Goal: Task Accomplishment & Management: Manage account settings

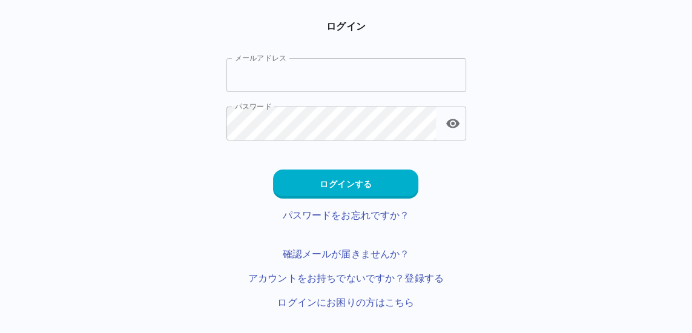
click at [336, 73] on input "メールアドレス" at bounding box center [346, 75] width 240 height 34
type input "**********"
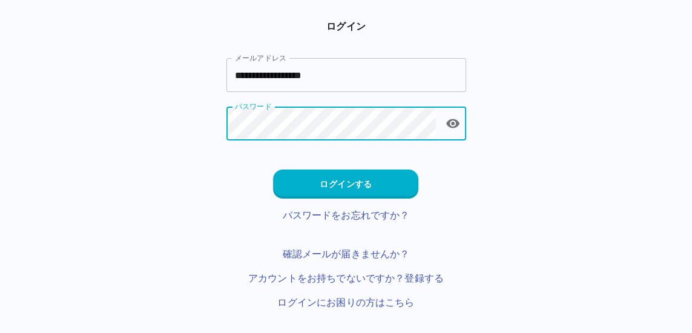
click at [369, 179] on button "ログインする" at bounding box center [345, 184] width 145 height 29
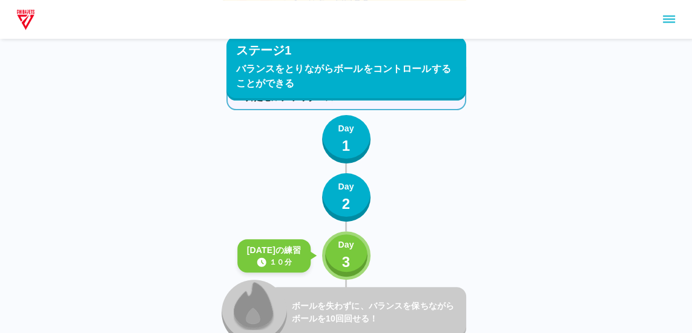
scroll to position [475, 0]
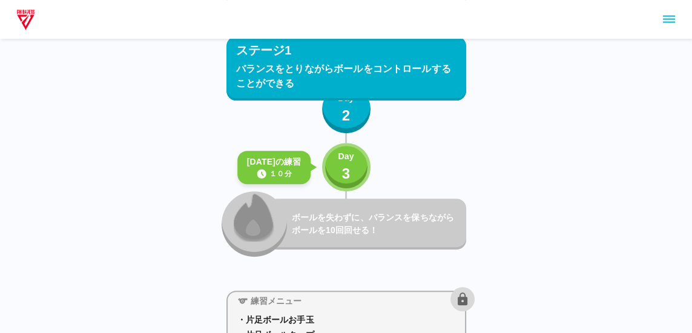
click at [678, 18] on button "sidemenu" at bounding box center [669, 19] width 21 height 21
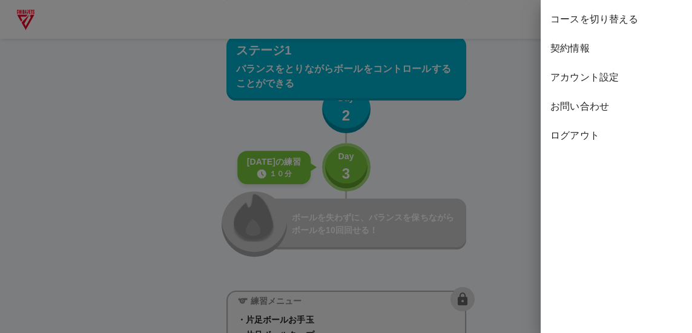
click at [584, 48] on span "契約情報" at bounding box center [616, 48] width 132 height 15
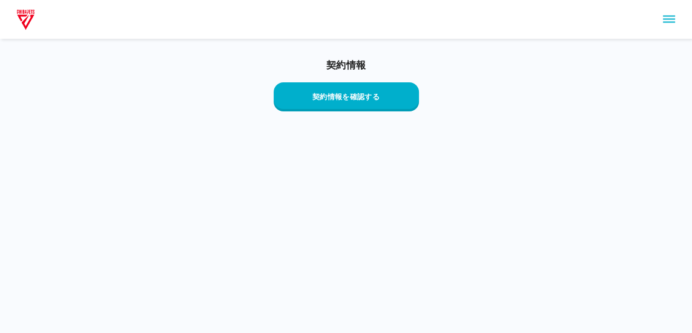
click at [389, 95] on button "契約情報を確認する" at bounding box center [346, 96] width 145 height 29
click at [660, 20] on button "sidemenu" at bounding box center [669, 19] width 21 height 21
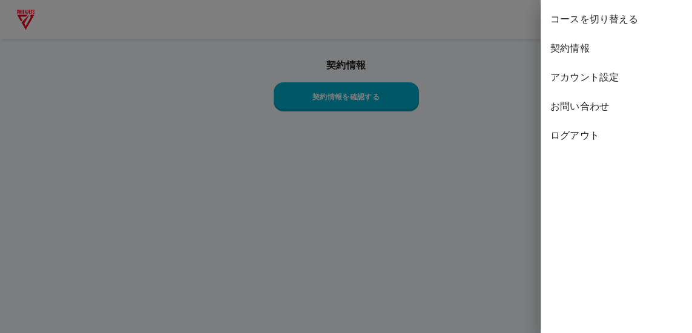
click at [635, 29] on div "コースを切り替える" at bounding box center [616, 19] width 151 height 29
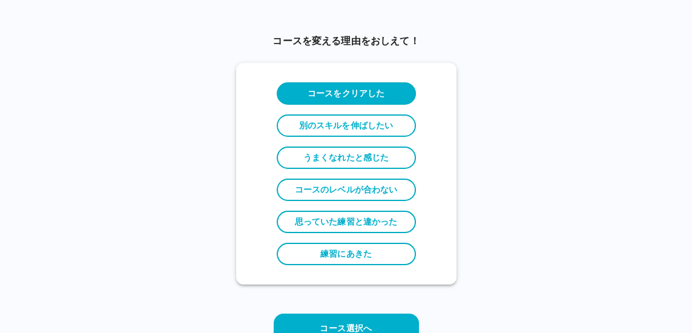
click at [392, 249] on label "練習にあきた" at bounding box center [346, 254] width 139 height 22
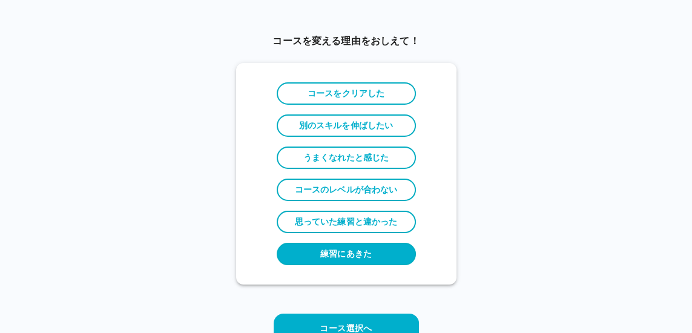
click at [394, 325] on button "コース選択へ" at bounding box center [346, 328] width 145 height 29
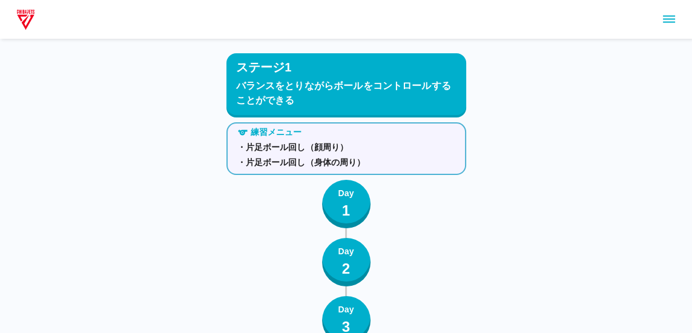
click at [667, 24] on icon "sidemenu" at bounding box center [669, 19] width 15 height 15
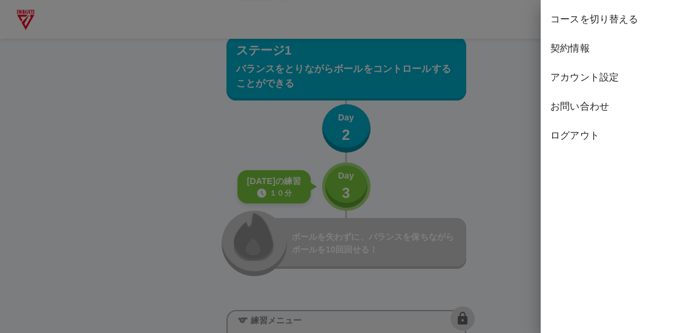
scroll to position [475, 0]
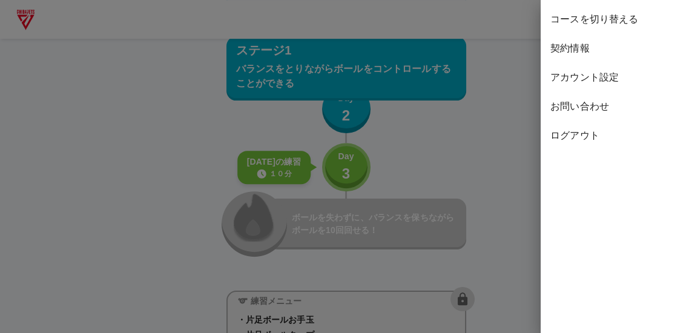
click at [621, 76] on span "アカウント設定" at bounding box center [616, 77] width 132 height 15
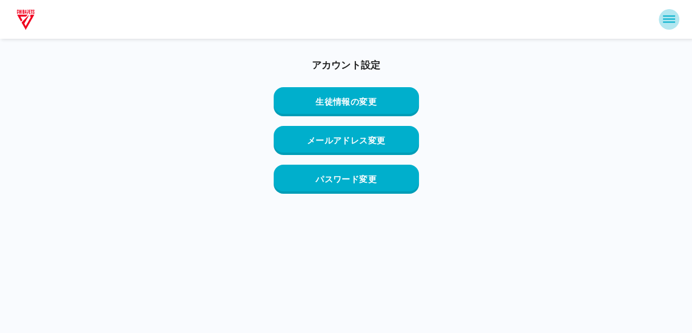
click at [675, 21] on icon "sidemenu" at bounding box center [669, 19] width 15 height 15
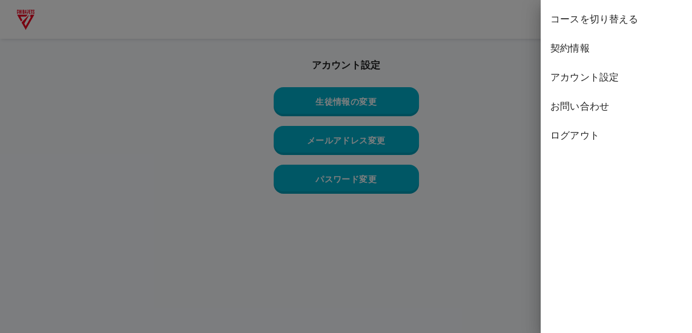
click at [600, 53] on span "契約情報" at bounding box center [616, 48] width 132 height 15
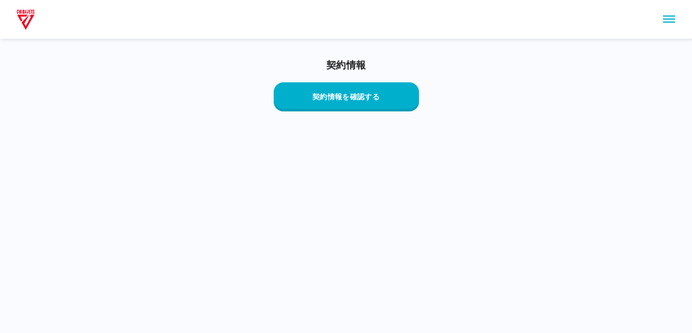
click at [400, 87] on button "契約情報を確認する" at bounding box center [346, 96] width 145 height 29
click at [678, 23] on button "sidemenu" at bounding box center [669, 19] width 21 height 21
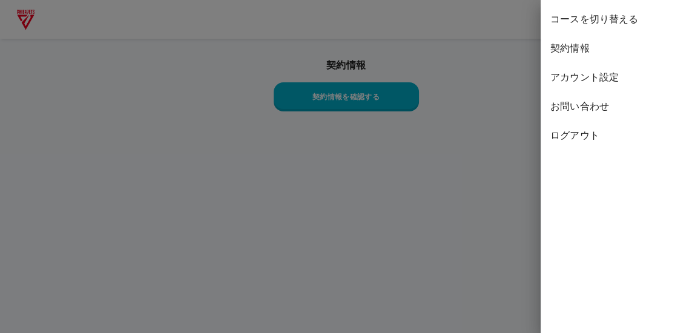
click at [598, 106] on span "お問い合わせ" at bounding box center [616, 106] width 132 height 15
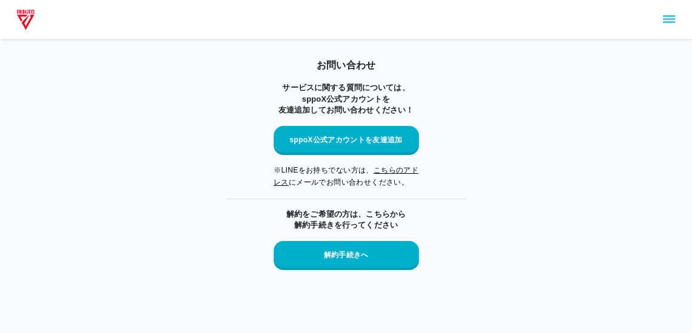
click at [391, 249] on button "解約手続きへ" at bounding box center [346, 255] width 145 height 29
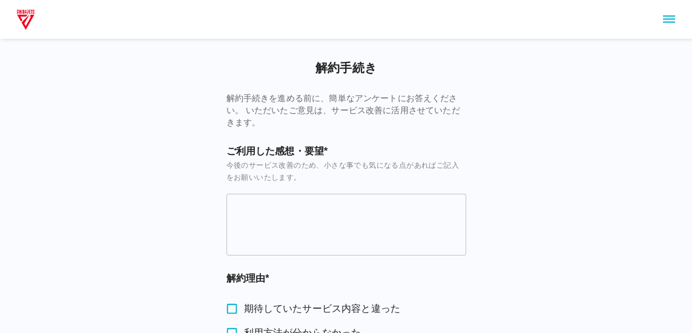
click at [452, 217] on textarea at bounding box center [346, 224] width 223 height 42
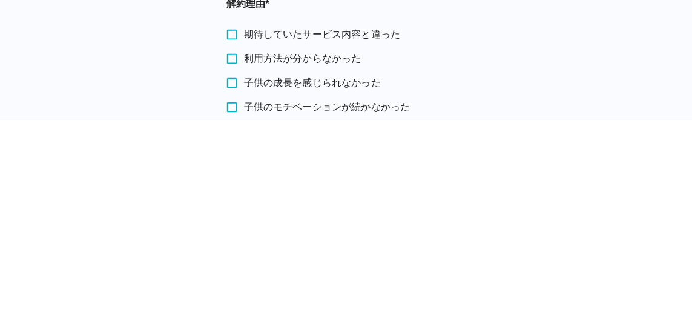
scroll to position [64, 0]
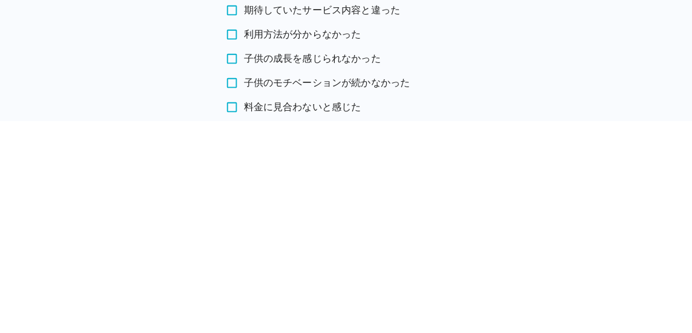
type textarea "**********"
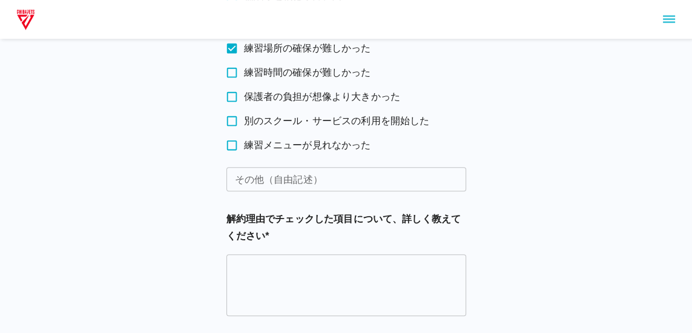
scroll to position [479, 0]
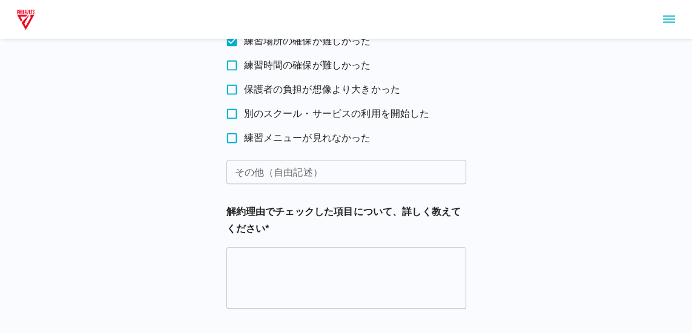
click at [408, 269] on textarea at bounding box center [346, 278] width 223 height 42
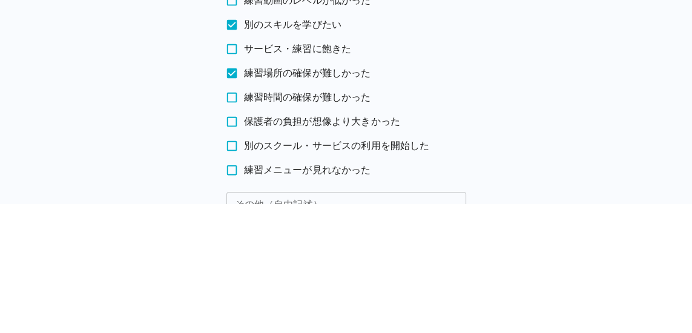
scroll to position [325, 0]
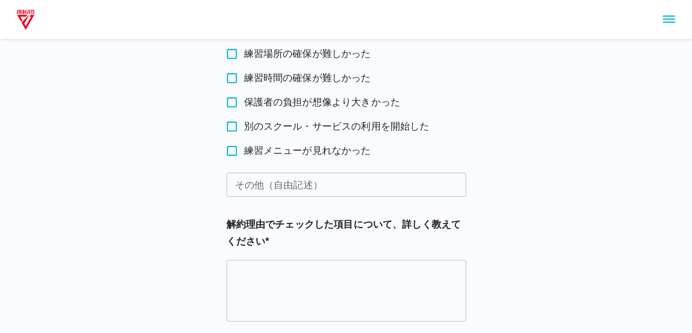
click at [415, 281] on textarea at bounding box center [346, 290] width 223 height 42
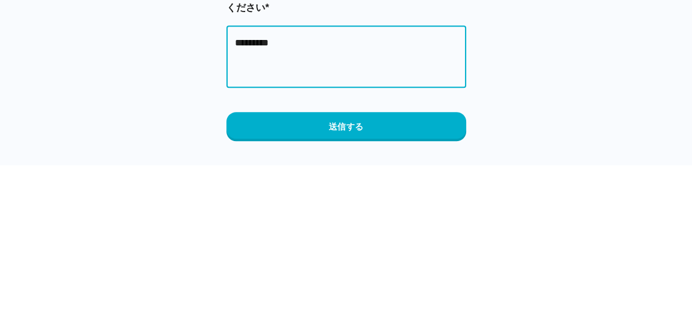
scroll to position [538, 0]
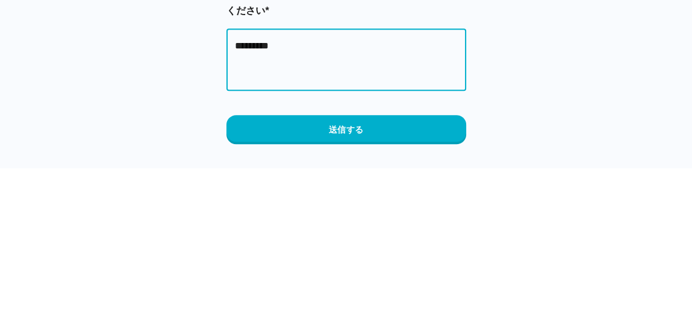
click at [256, 211] on textarea "*********" at bounding box center [346, 225] width 223 height 42
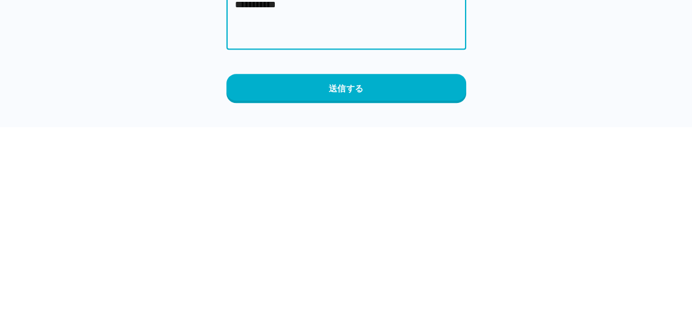
type textarea "**********"
click at [403, 296] on button "送信する" at bounding box center [346, 294] width 240 height 29
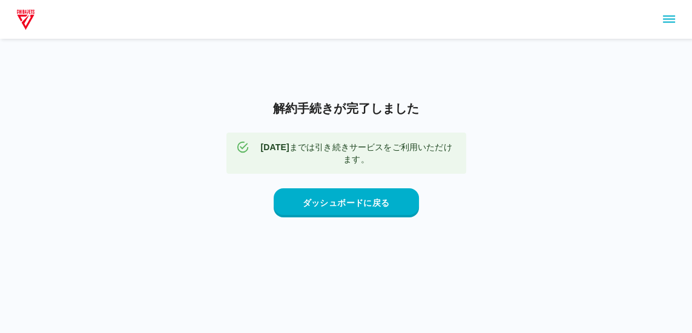
scroll to position [0, 0]
click at [403, 217] on button "ダッシュボードに戻る" at bounding box center [346, 202] width 145 height 29
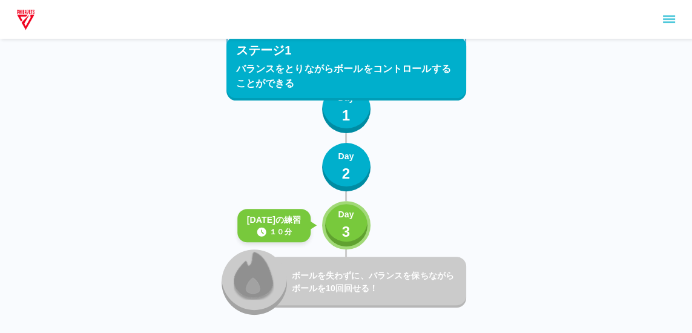
scroll to position [475, 0]
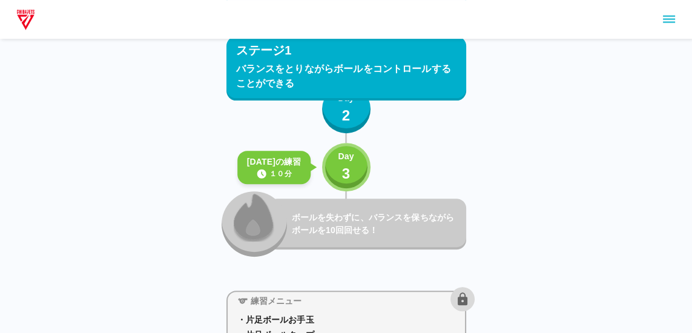
click at [675, 18] on icon "sidemenu" at bounding box center [669, 19] width 15 height 15
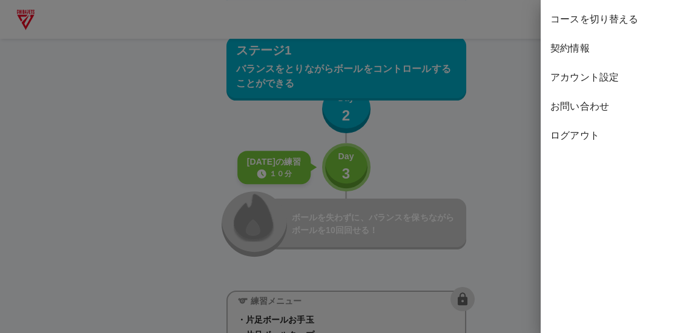
click at [595, 55] on span "契約情報" at bounding box center [616, 48] width 132 height 15
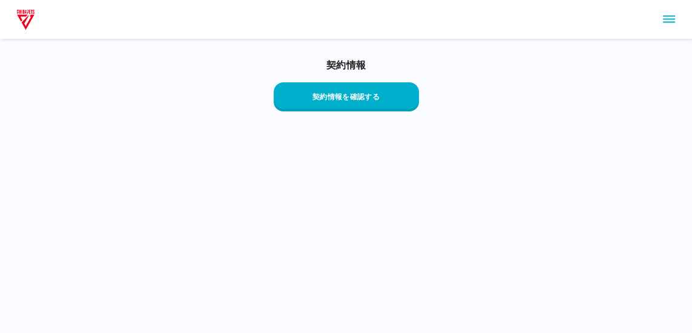
click at [404, 99] on button "契約情報を確認する" at bounding box center [346, 96] width 145 height 29
click at [598, 140] on html "契約情報 契約情報を確認する" at bounding box center [346, 70] width 692 height 140
click at [282, 107] on button "契約情報を確認する" at bounding box center [346, 96] width 145 height 29
